Goal: Obtain resource: Obtain resource

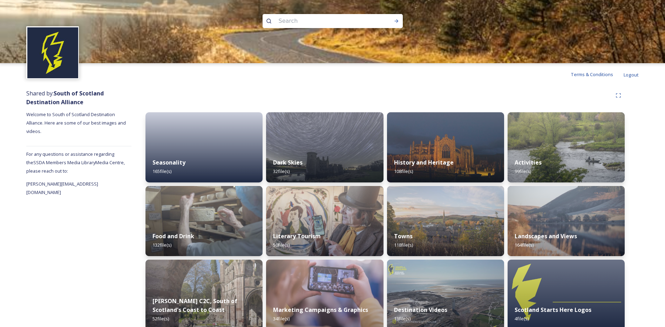
click at [285, 28] on input at bounding box center [323, 20] width 96 height 15
click at [291, 23] on input at bounding box center [323, 20] width 96 height 15
type input "cheviot"
click at [397, 19] on icon at bounding box center [397, 21] width 6 height 6
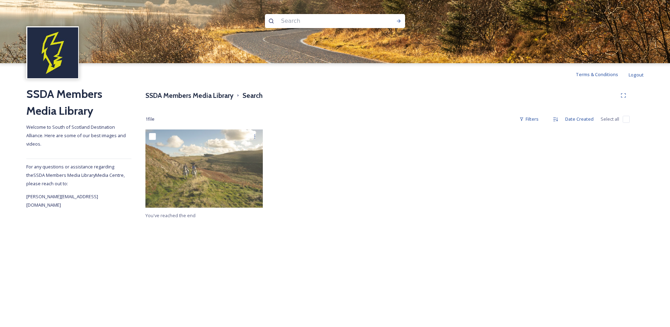
click at [318, 22] on input at bounding box center [326, 20] width 96 height 15
type input "Autumn"
click at [202, 97] on h3 "SSDA Members Media Library" at bounding box center [189, 95] width 88 height 10
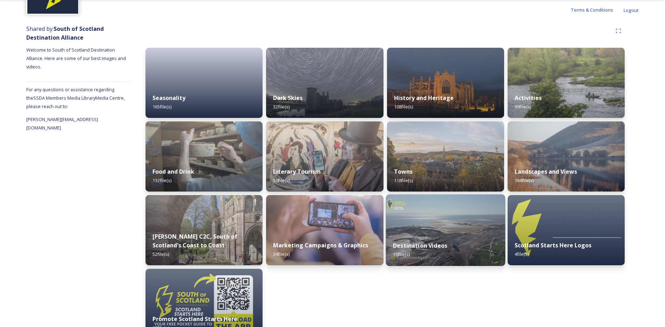
scroll to position [70, 0]
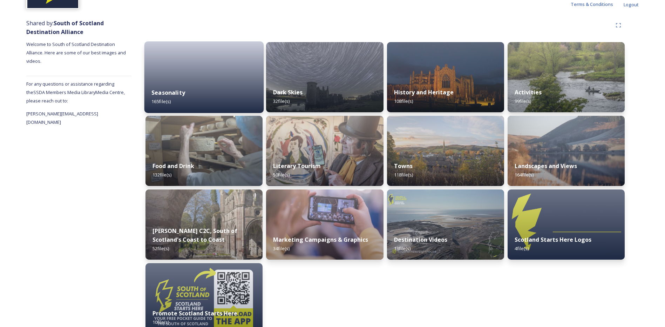
click at [180, 87] on div "Seasonality 165 file(s)" at bounding box center [204, 97] width 120 height 32
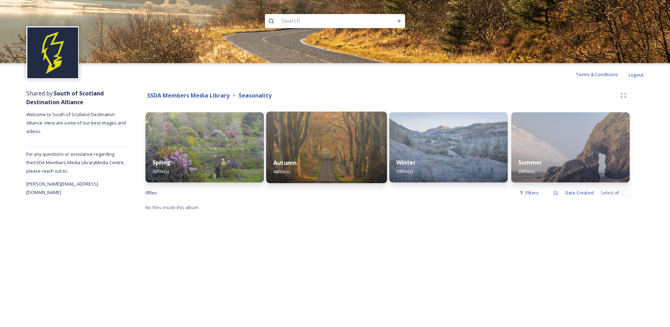
click at [294, 153] on div "Autumn 44 file(s)" at bounding box center [326, 167] width 121 height 32
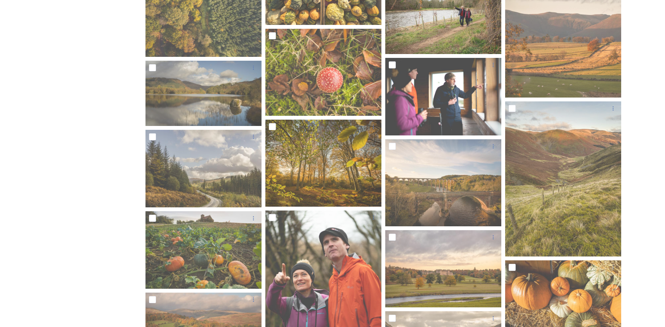
scroll to position [574, 0]
